Goal: Task Accomplishment & Management: Manage account settings

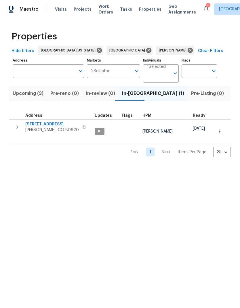
click at [231, 95] on span "Listed (20)" at bounding box center [243, 93] width 25 height 8
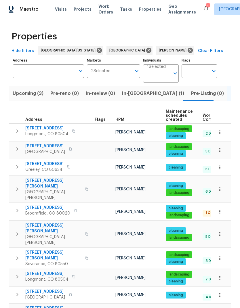
click at [220, 210] on icon "button" at bounding box center [219, 212] width 1 height 4
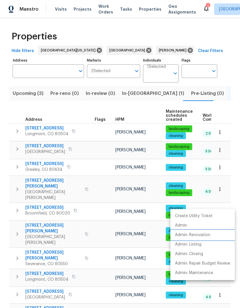
click at [208, 235] on p "Admin: Renovation" at bounding box center [192, 235] width 35 height 6
click at [56, 10] on div at bounding box center [120, 154] width 240 height 308
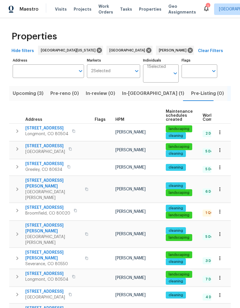
click at [61, 11] on span "Visits" at bounding box center [61, 9] width 12 height 6
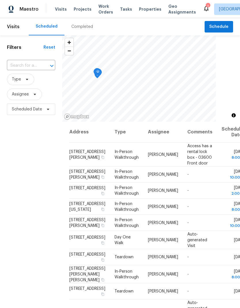
click at [20, 63] on input "text" at bounding box center [23, 65] width 32 height 9
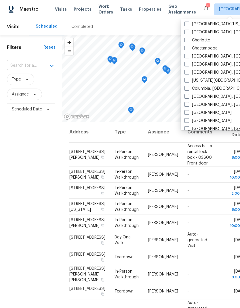
scroll to position [96, 0]
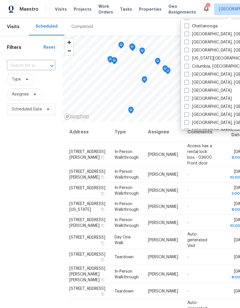
click at [198, 99] on label "[GEOGRAPHIC_DATA]" at bounding box center [207, 99] width 47 height 6
click at [188, 99] on input "[GEOGRAPHIC_DATA]" at bounding box center [186, 98] width 4 height 4
checkbox input "true"
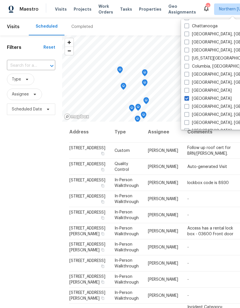
click at [18, 65] on input "text" at bounding box center [23, 65] width 32 height 9
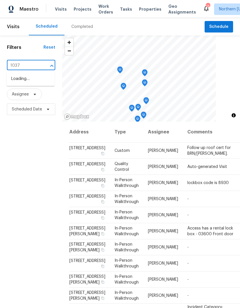
type input "10371"
click at [16, 84] on li "10371 Monterey Cir, Northglenn, CO 80260" at bounding box center [31, 78] width 48 height 9
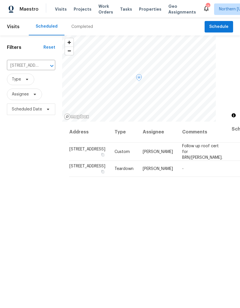
click at [0, 0] on icon at bounding box center [0, 0] width 0 height 0
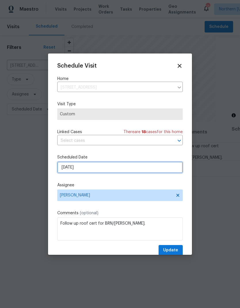
click at [65, 166] on input "8/18/2025" at bounding box center [119, 168] width 125 height 12
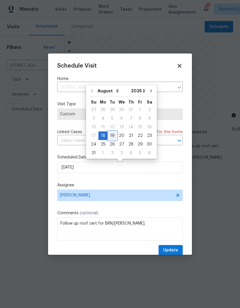
click at [109, 137] on div "19" at bounding box center [112, 136] width 9 height 8
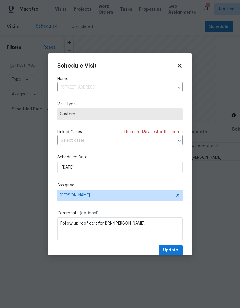
type input "8/19/2025"
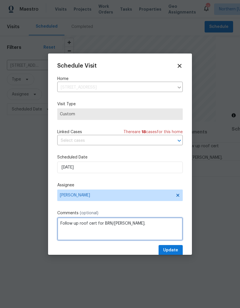
click at [65, 225] on textarea "Follow up roof cert for BRN/Cary Sheih." at bounding box center [119, 228] width 125 height 23
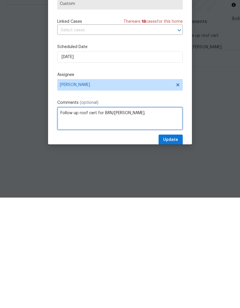
click at [68, 217] on textarea "Follow up roof cert for BRN/Cary Sheih." at bounding box center [119, 228] width 125 height 23
click at [74, 217] on textarea "Check n property." at bounding box center [119, 228] width 125 height 23
click at [73, 217] on textarea "Check n property." at bounding box center [119, 228] width 125 height 23
type textarea "Check on property."
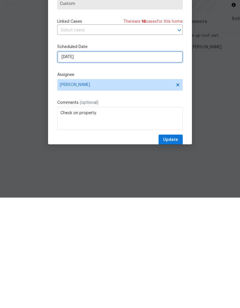
click at [176, 162] on input "8/19/2025" at bounding box center [119, 168] width 125 height 12
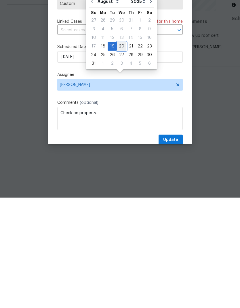
click at [124, 153] on div "20" at bounding box center [121, 157] width 9 height 8
type input "8/20/2025"
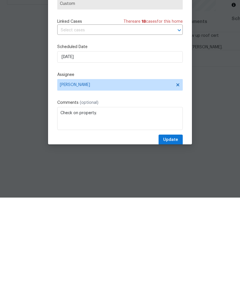
scroll to position [22, 0]
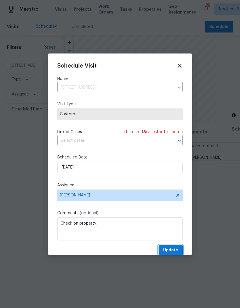
click at [172, 252] on span "Update" at bounding box center [170, 250] width 15 height 7
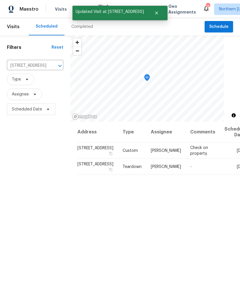
scroll to position [0, 0]
